Goal: Task Accomplishment & Management: Complete application form

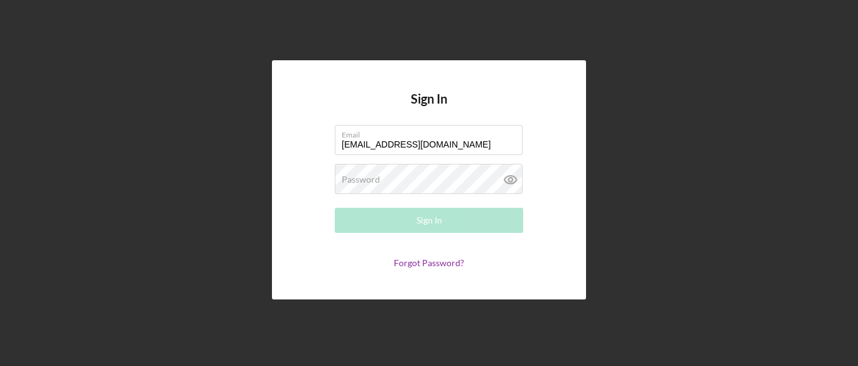
type input "[EMAIL_ADDRESS][DOMAIN_NAME]"
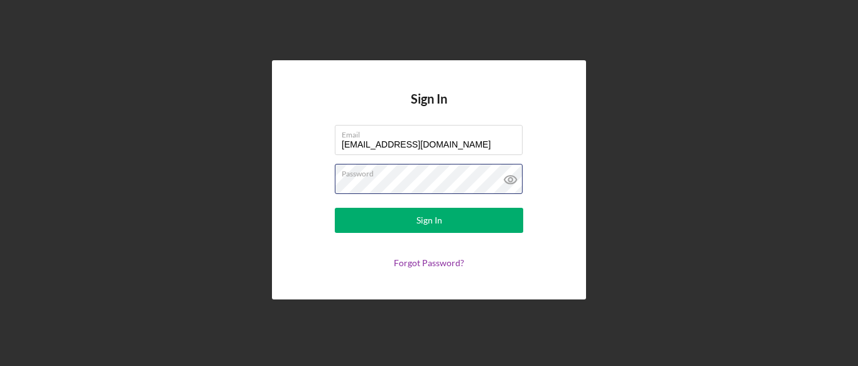
click at [335, 208] on button "Sign In" at bounding box center [429, 220] width 188 height 25
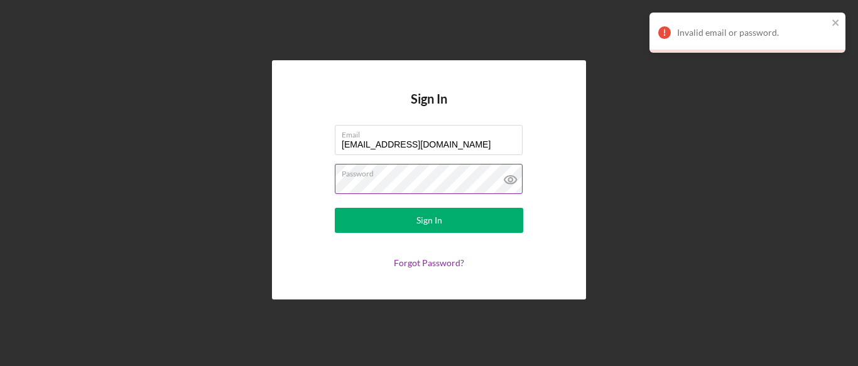
click at [515, 176] on icon at bounding box center [511, 180] width 12 height 8
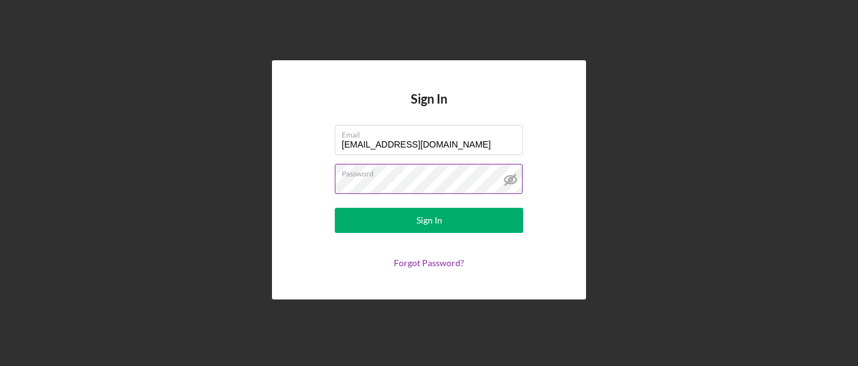
click at [335, 208] on button "Sign In" at bounding box center [429, 220] width 188 height 25
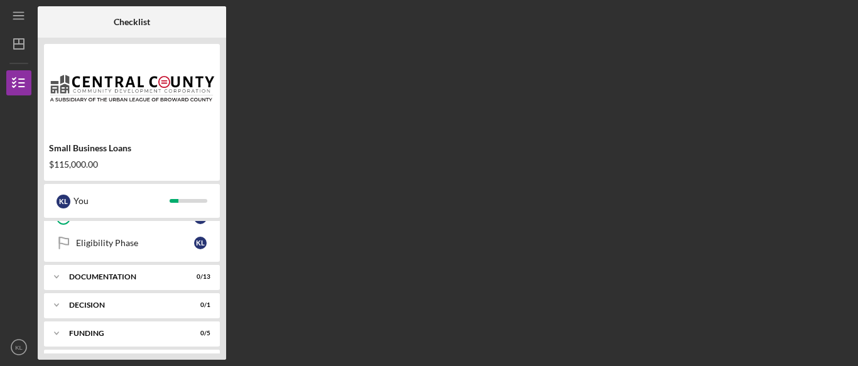
scroll to position [196, 0]
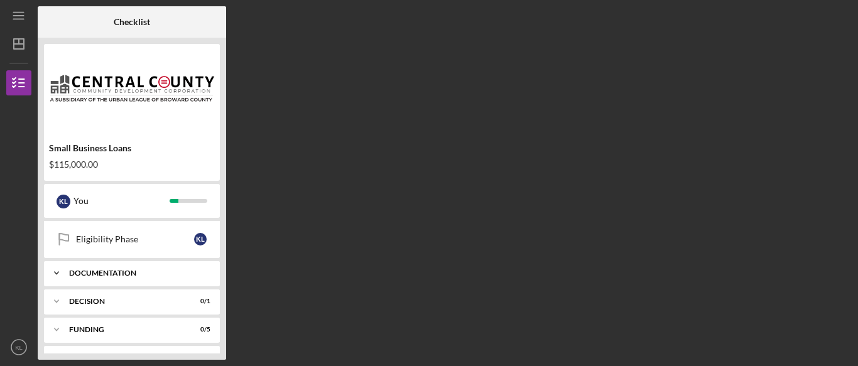
click at [102, 272] on div "Documentation" at bounding box center [136, 274] width 135 height 8
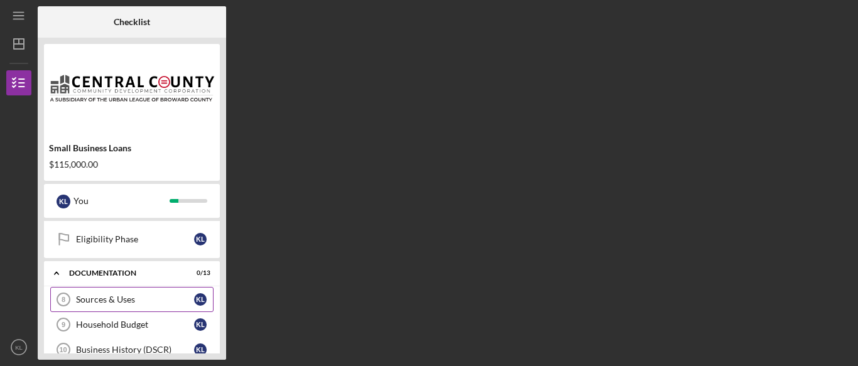
click at [98, 302] on div "Sources & Uses" at bounding box center [135, 300] width 118 height 10
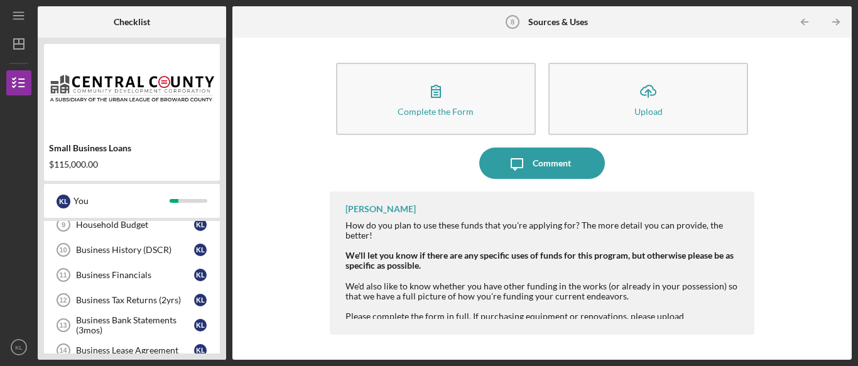
scroll to position [307, 0]
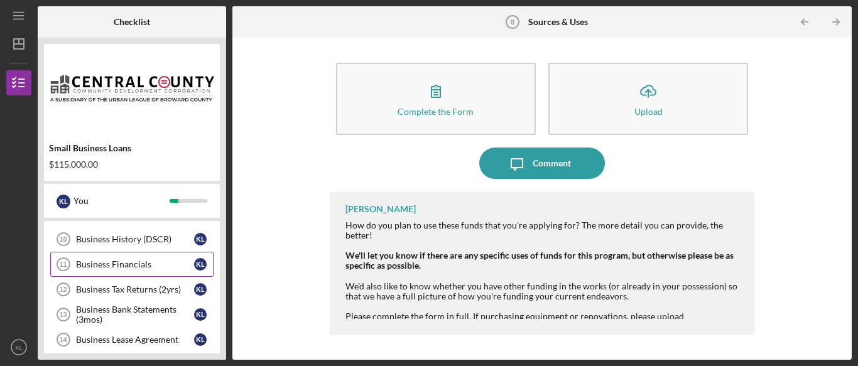
click at [111, 258] on link "Business Financials 11 Business Financials K L" at bounding box center [131, 264] width 163 height 25
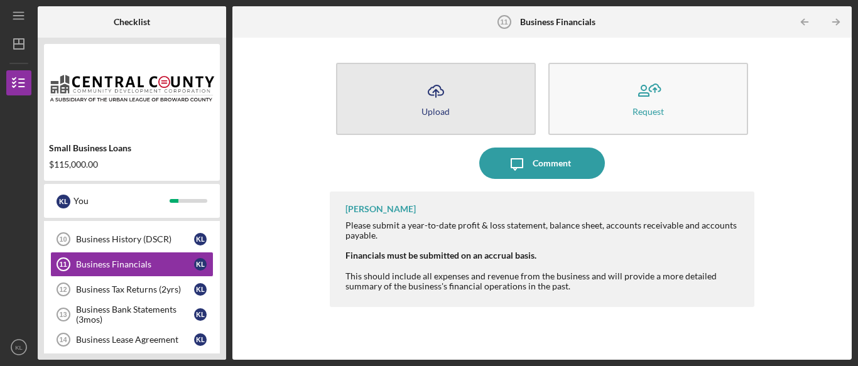
click at [450, 111] on button "Icon/Upload Upload" at bounding box center [436, 99] width 200 height 72
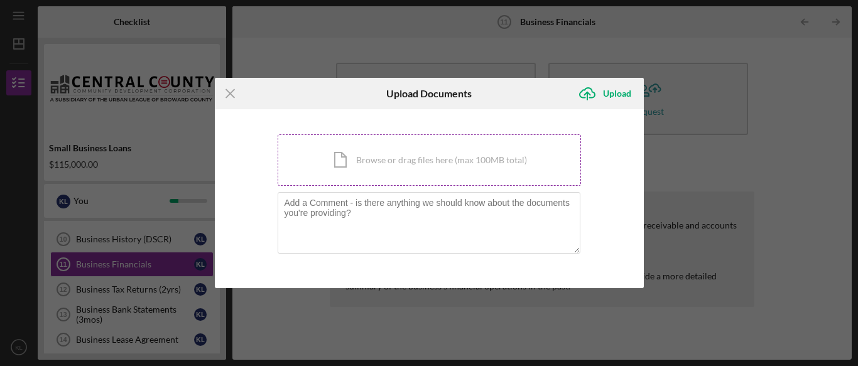
click at [360, 160] on div "Icon/Document Browse or drag files here (max 100MB total) Tap to choose files o…" at bounding box center [429, 160] width 303 height 52
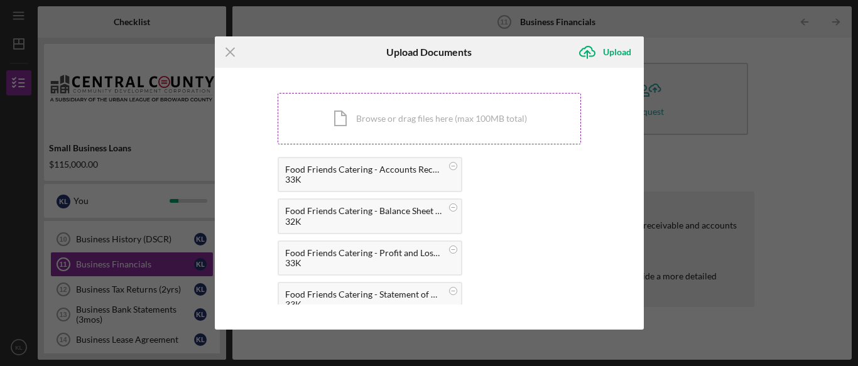
click at [468, 115] on div "Icon/Document Browse or drag files here (max 100MB total) Tap to choose files o…" at bounding box center [429, 119] width 303 height 52
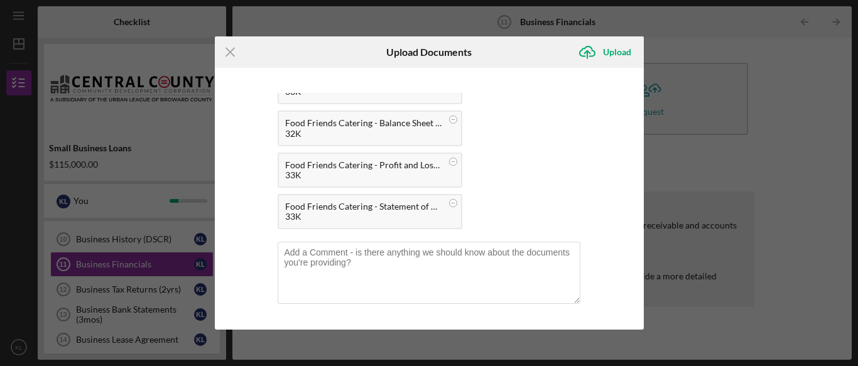
scroll to position [89, 0]
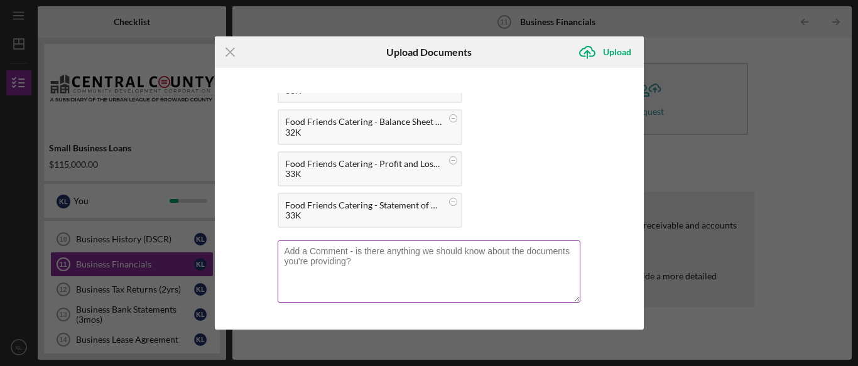
click at [443, 271] on textarea at bounding box center [429, 272] width 303 height 62
type textarea "Financial statements year to date for Food Friends Catering."
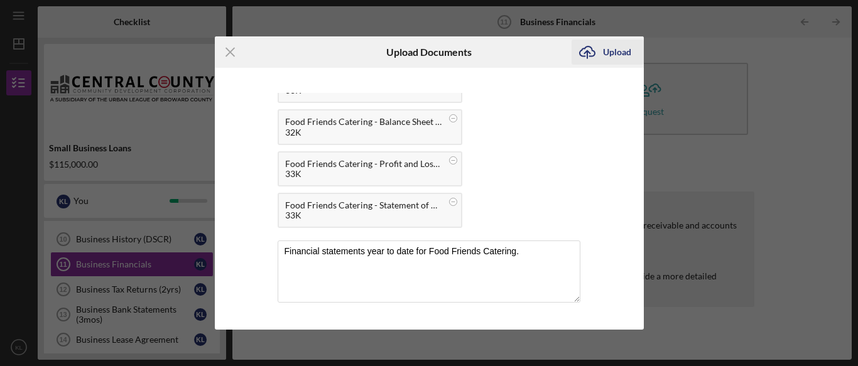
click at [618, 58] on div "Upload" at bounding box center [617, 52] width 28 height 25
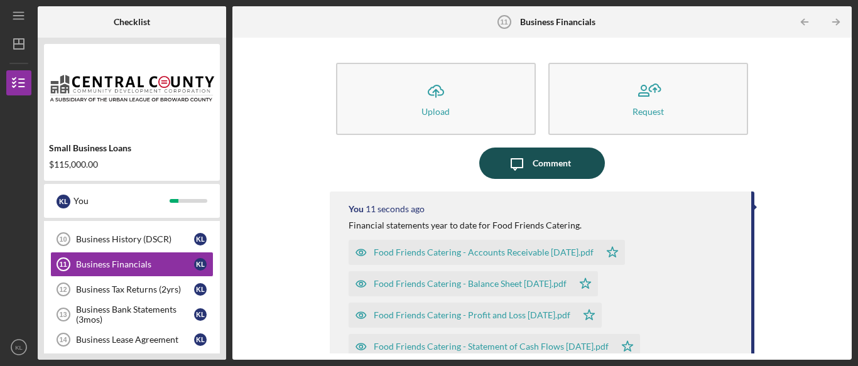
click at [565, 160] on div "Comment" at bounding box center [552, 163] width 38 height 31
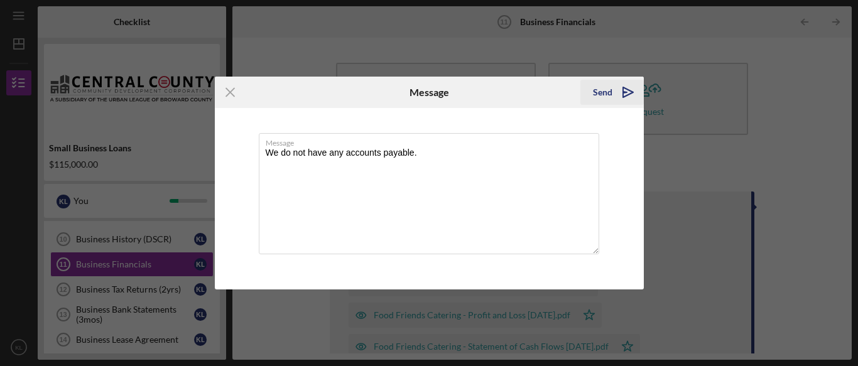
type textarea "We do not have any accounts payable."
click at [597, 89] on div "Send" at bounding box center [602, 92] width 19 height 25
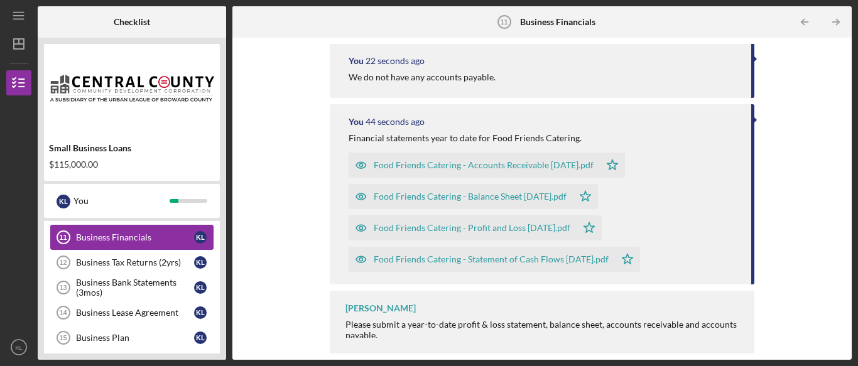
scroll to position [334, 0]
click at [117, 259] on div "Business Tax Returns (2yrs)" at bounding box center [135, 262] width 118 height 10
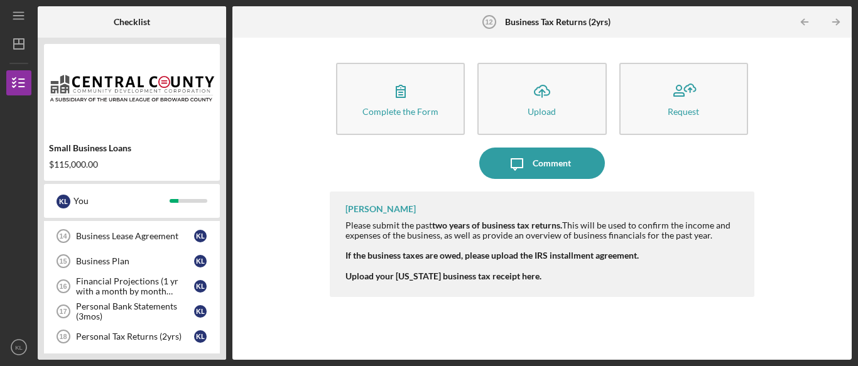
scroll to position [412, 0]
